Goal: Information Seeking & Learning: Learn about a topic

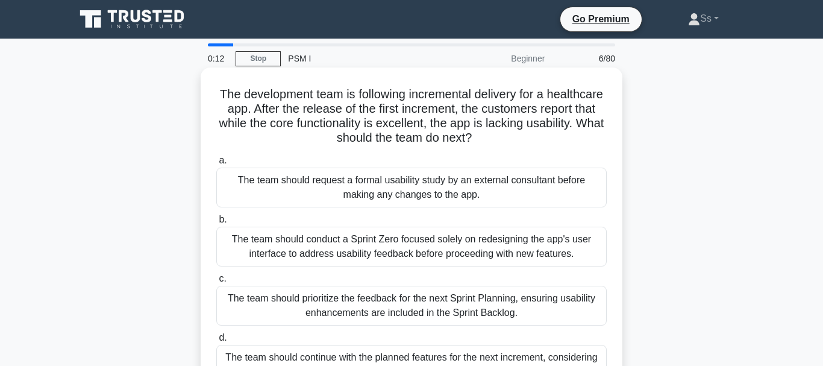
click at [403, 176] on div "The team should request a formal usability study by an external consultant befo…" at bounding box center [411, 187] width 390 height 40
click at [216, 164] on input "a. The team should request a formal usability study by an external consultant b…" at bounding box center [216, 161] width 0 height 8
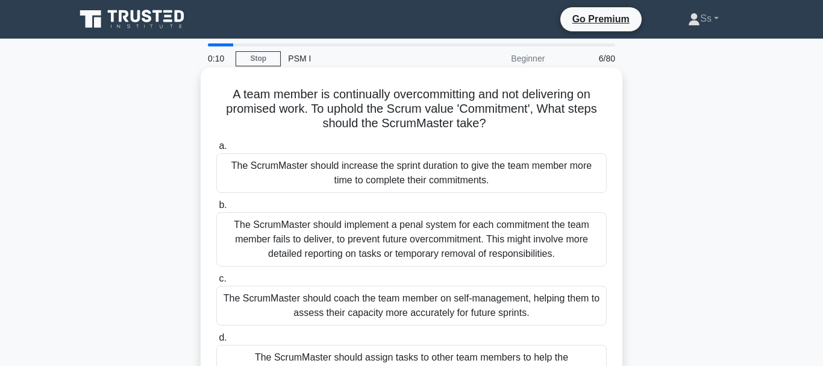
click at [408, 178] on div "The ScrumMaster should increase the sprint duration to give the team member mor…" at bounding box center [411, 173] width 390 height 40
click at [216, 150] on input "a. The ScrumMaster should increase the sprint duration to give the team member …" at bounding box center [216, 146] width 0 height 8
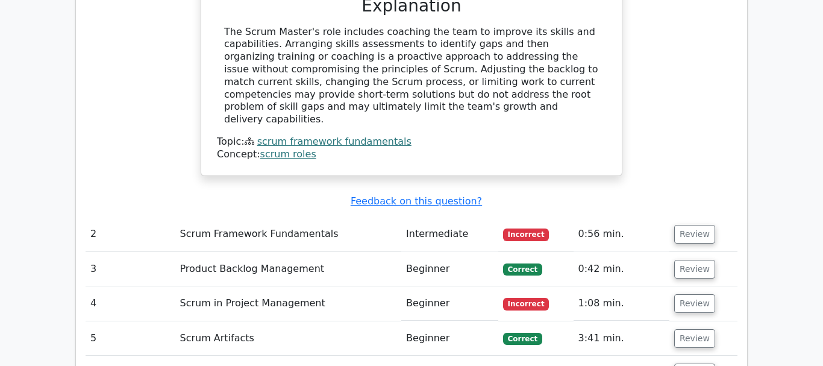
scroll to position [1352, 0]
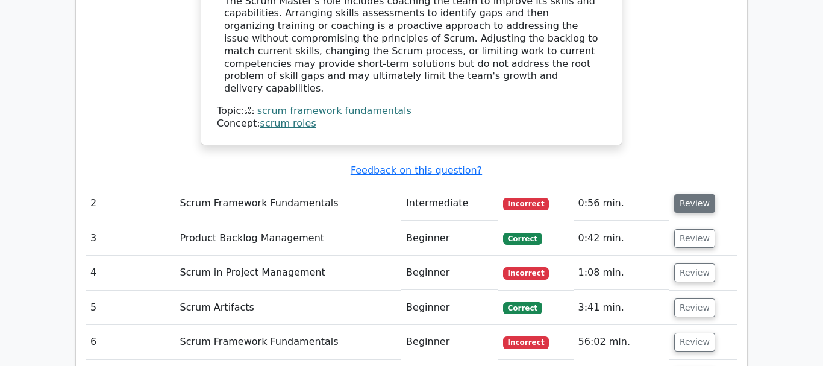
click at [692, 194] on button "Review" at bounding box center [694, 203] width 41 height 19
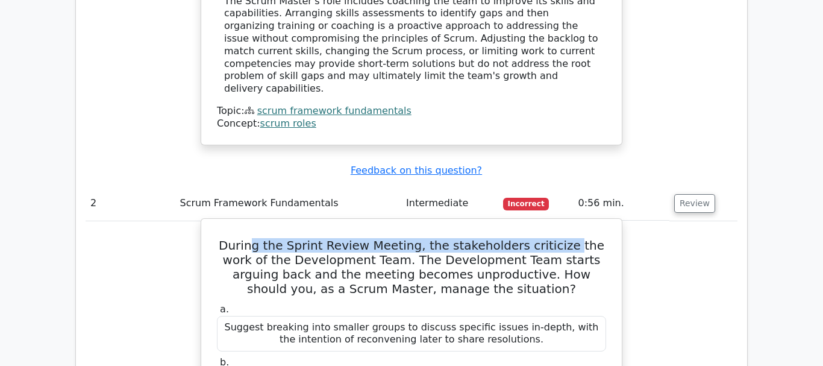
drag, startPoint x: 252, startPoint y: 180, endPoint x: 546, endPoint y: 182, distance: 294.5
click at [542, 238] on h5 "During the Sprint Review Meeting, the stakeholders criticize the work of the De…" at bounding box center [411, 267] width 391 height 58
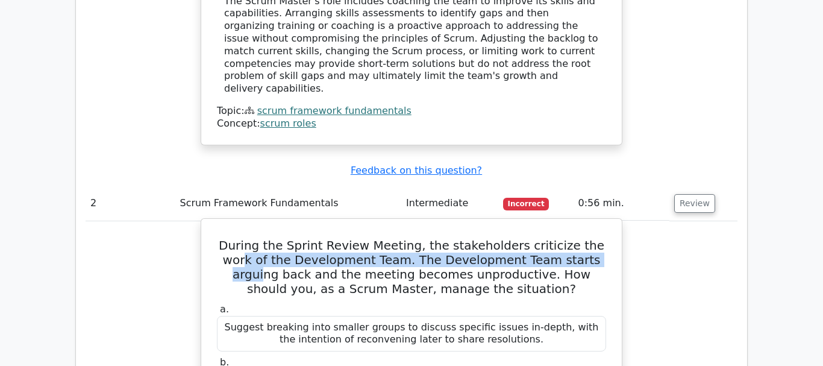
drag, startPoint x: 537, startPoint y: 183, endPoint x: 581, endPoint y: 178, distance: 43.7
click at [581, 238] on h5 "During the Sprint Review Meeting, the stakeholders criticize the work of the De…" at bounding box center [411, 267] width 391 height 58
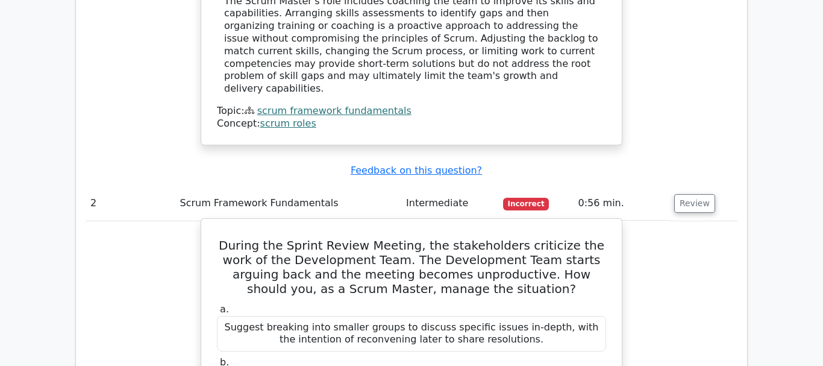
click at [288, 238] on h5 "During the Sprint Review Meeting, the stakeholders criticize the work of the De…" at bounding box center [411, 267] width 391 height 58
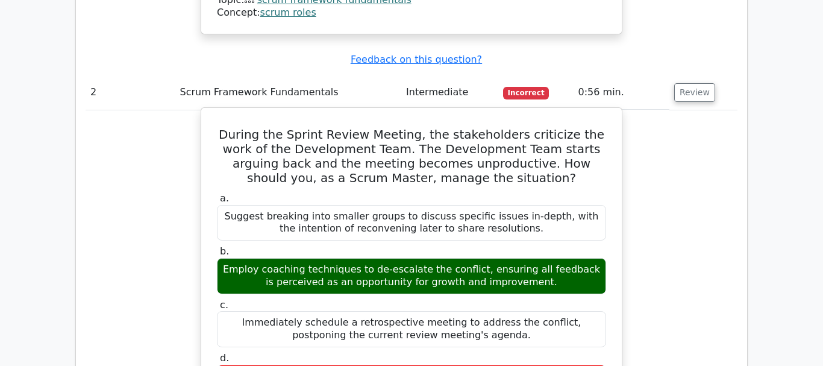
scroll to position [1474, 0]
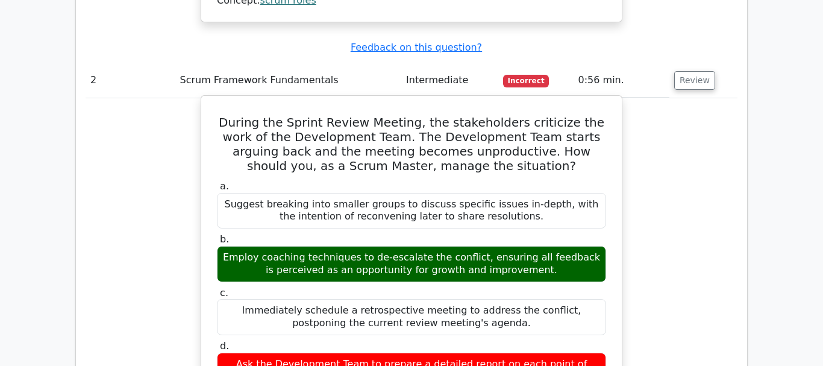
click at [452, 246] on div "Employ coaching techniques to de-escalate the conflict, ensuring all feedback i…" at bounding box center [411, 264] width 389 height 36
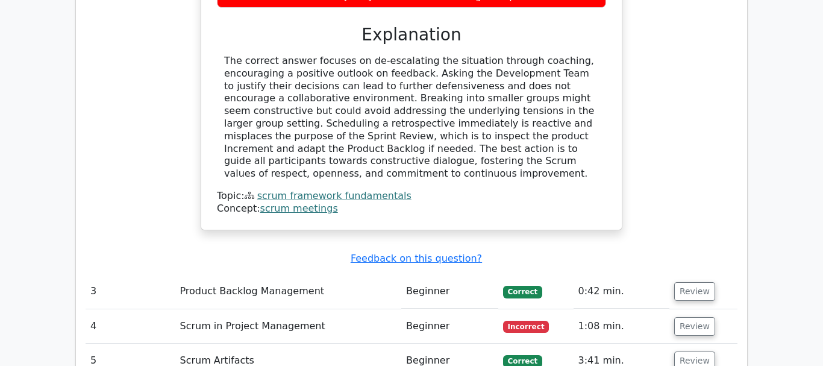
scroll to position [1904, 0]
